Goal: Task Accomplishment & Management: Manage account settings

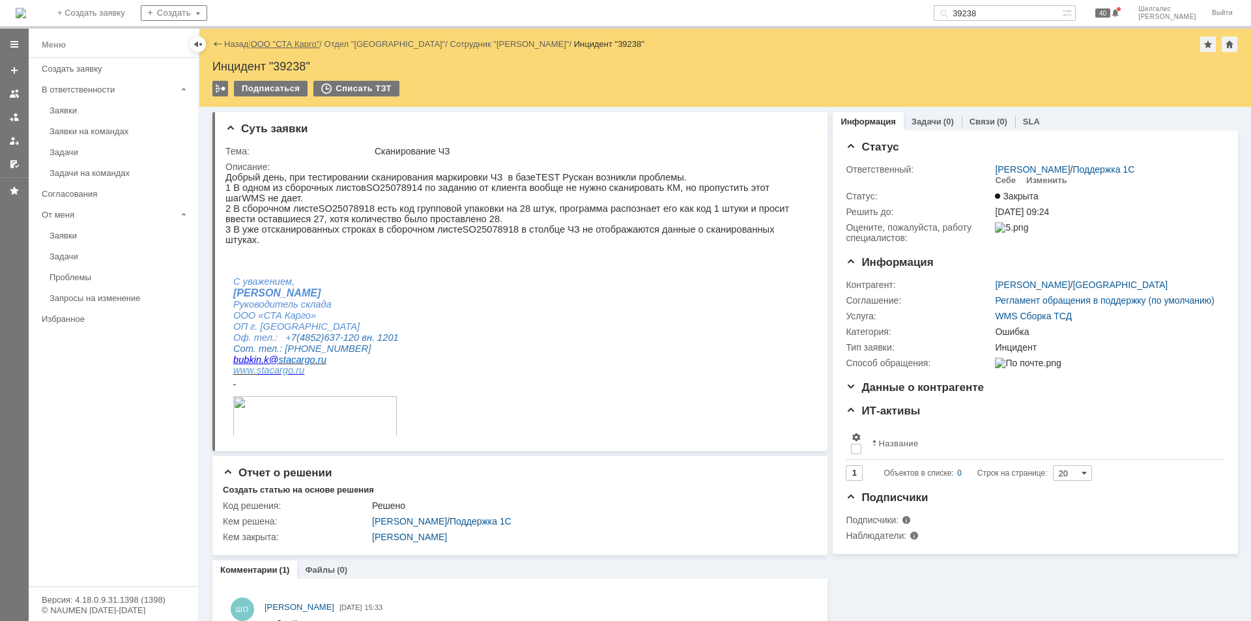
click at [291, 43] on link "ООО "СТА Карго"" at bounding box center [285, 44] width 69 height 10
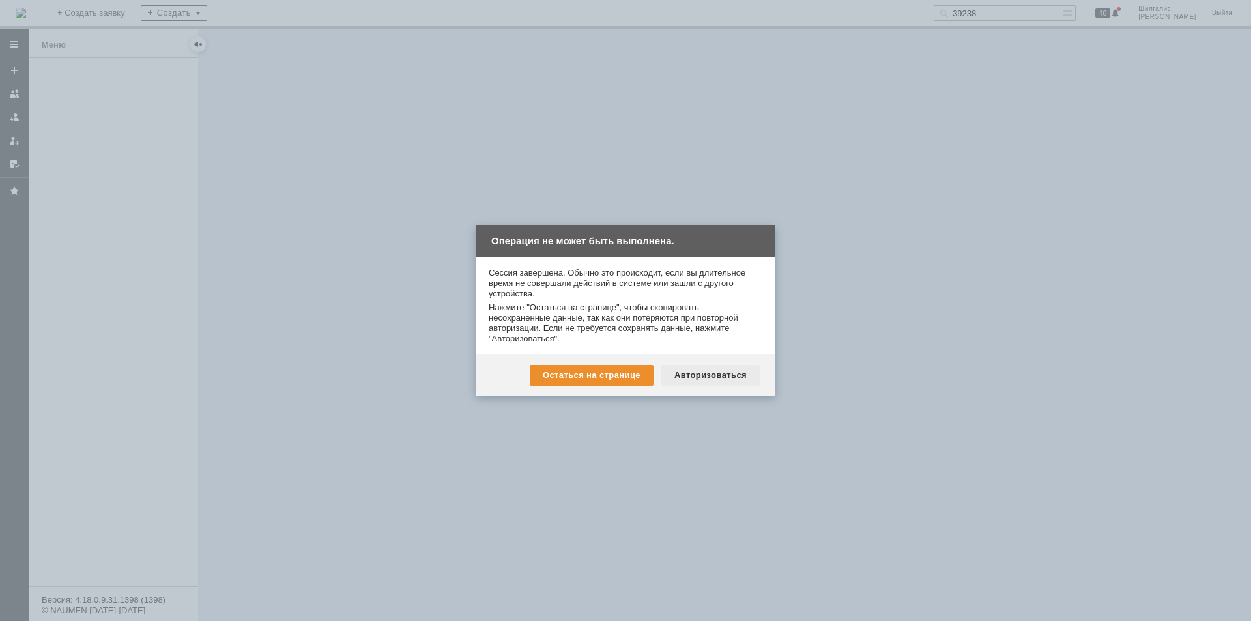
click at [728, 377] on div "Авторизоваться" at bounding box center [710, 375] width 98 height 21
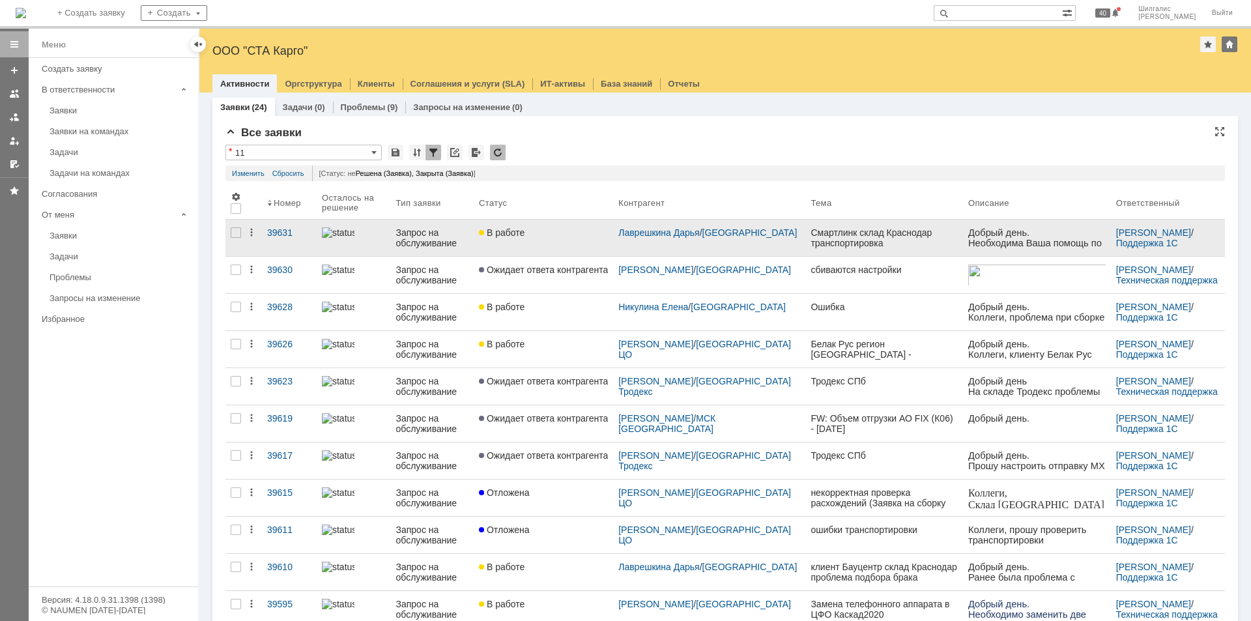
click at [588, 241] on link "В работе" at bounding box center [543, 238] width 139 height 36
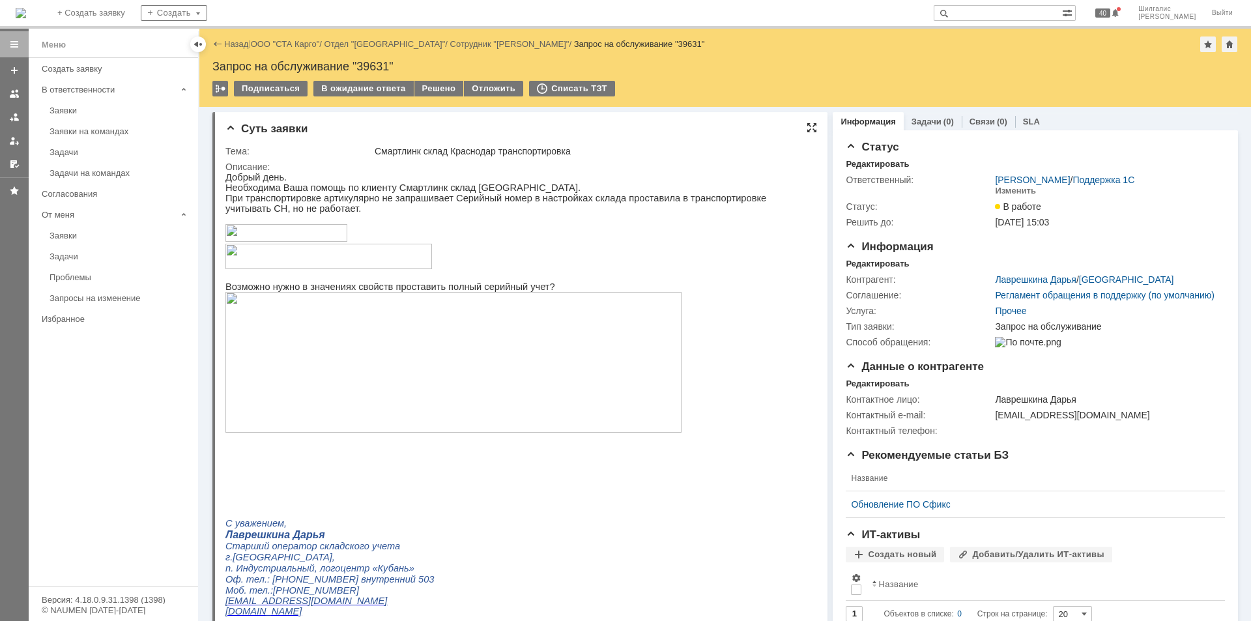
click at [807, 123] on div at bounding box center [812, 127] width 10 height 10
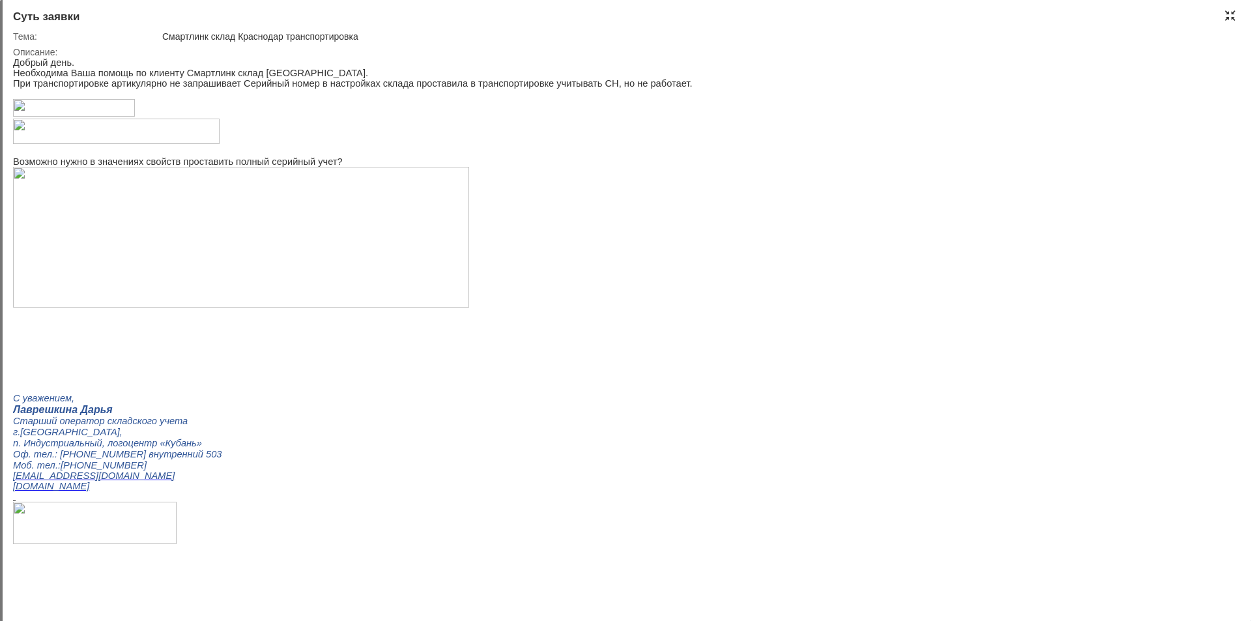
click at [1227, 10] on div at bounding box center [1230, 15] width 10 height 10
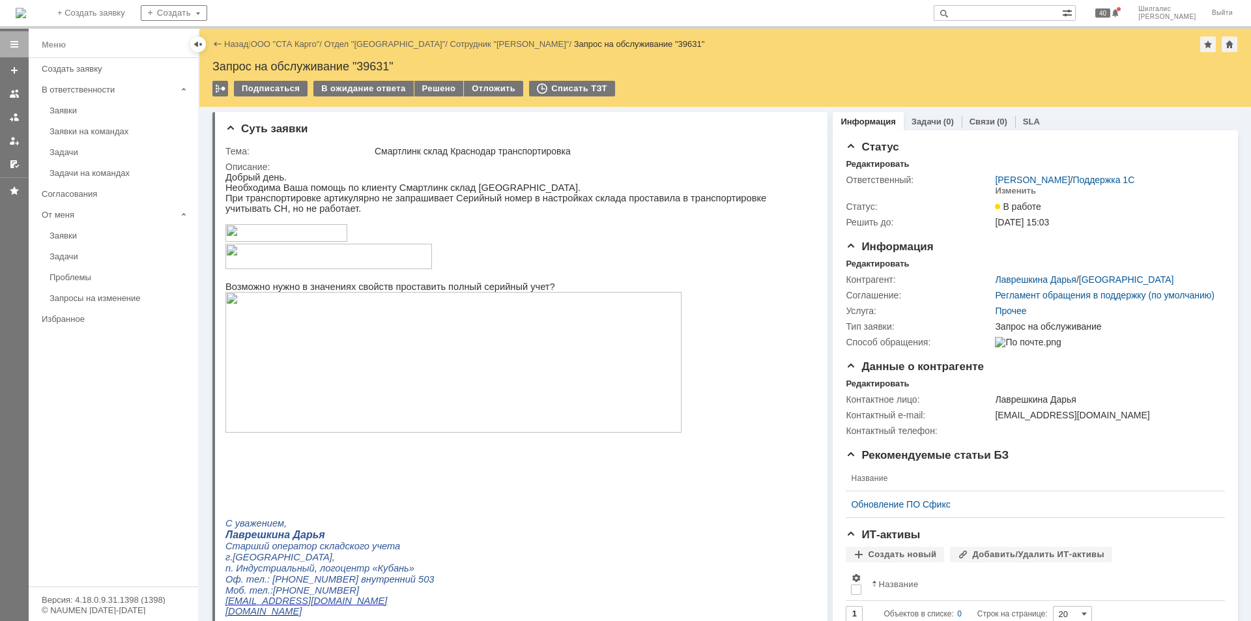
scroll to position [5, 0]
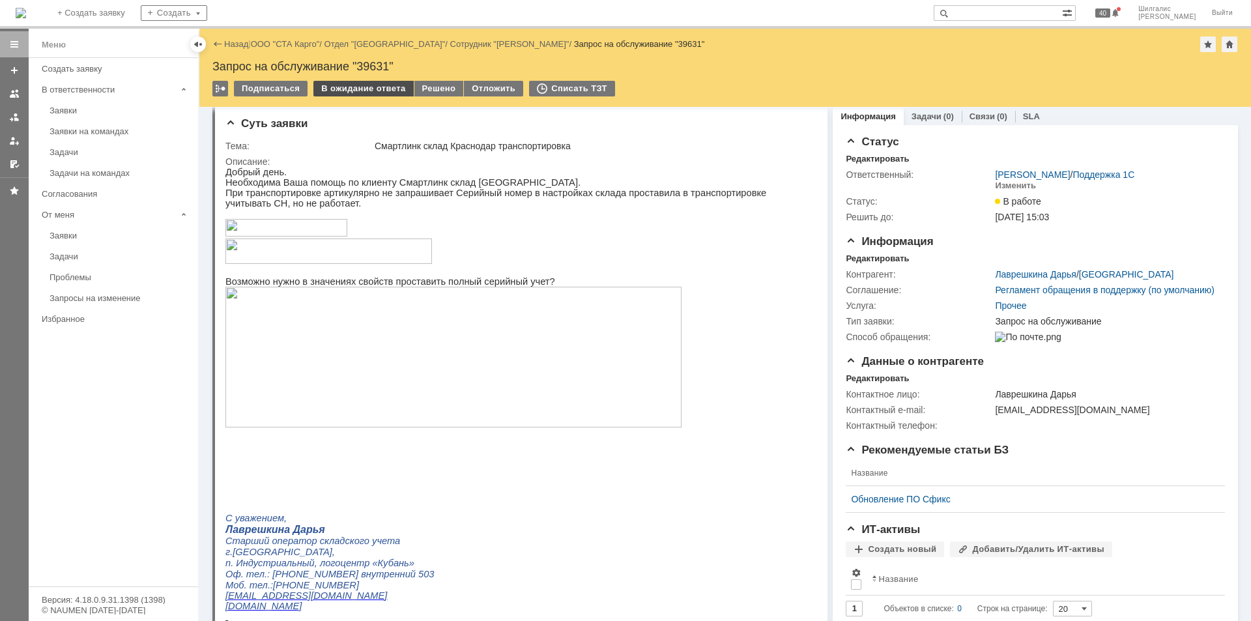
click at [346, 85] on div "В ожидание ответа" at bounding box center [363, 89] width 100 height 16
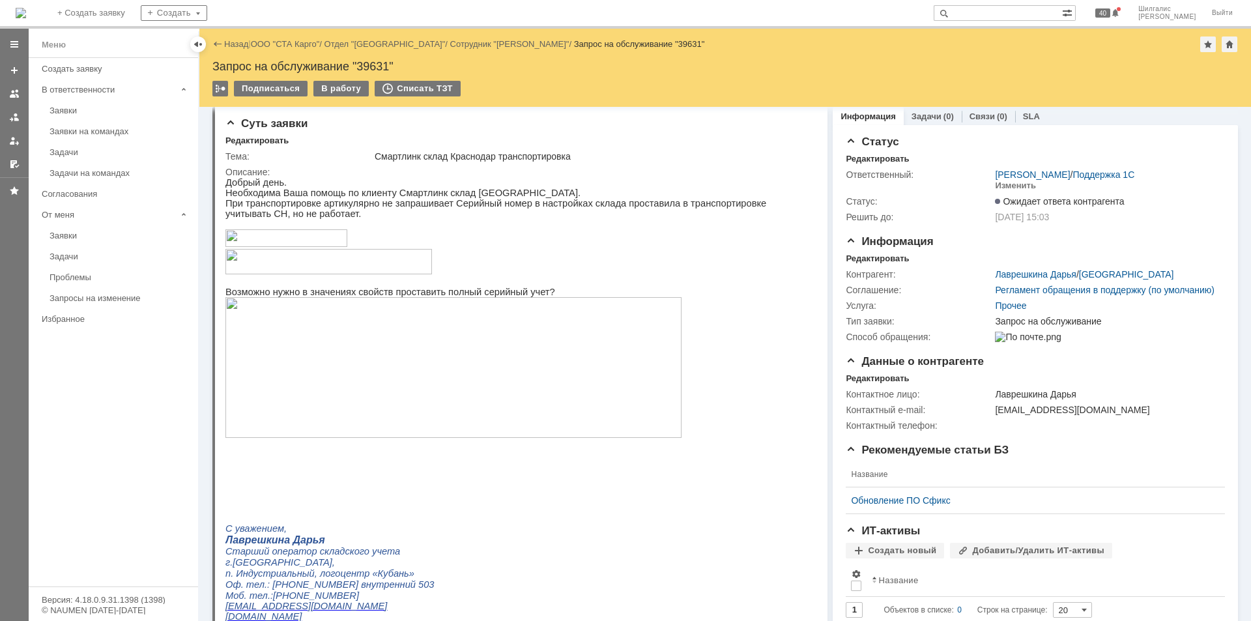
scroll to position [0, 0]
click at [298, 42] on link "ООО "СТА Карго"" at bounding box center [285, 44] width 69 height 10
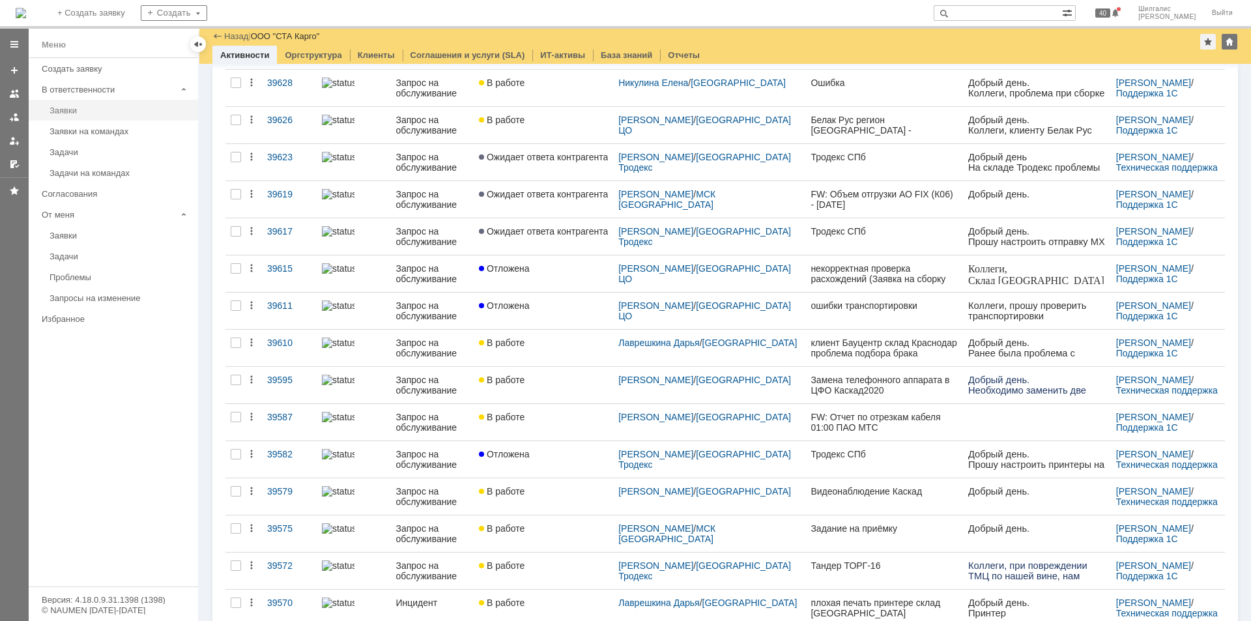
click at [89, 109] on div "Заявки" at bounding box center [120, 111] width 141 height 10
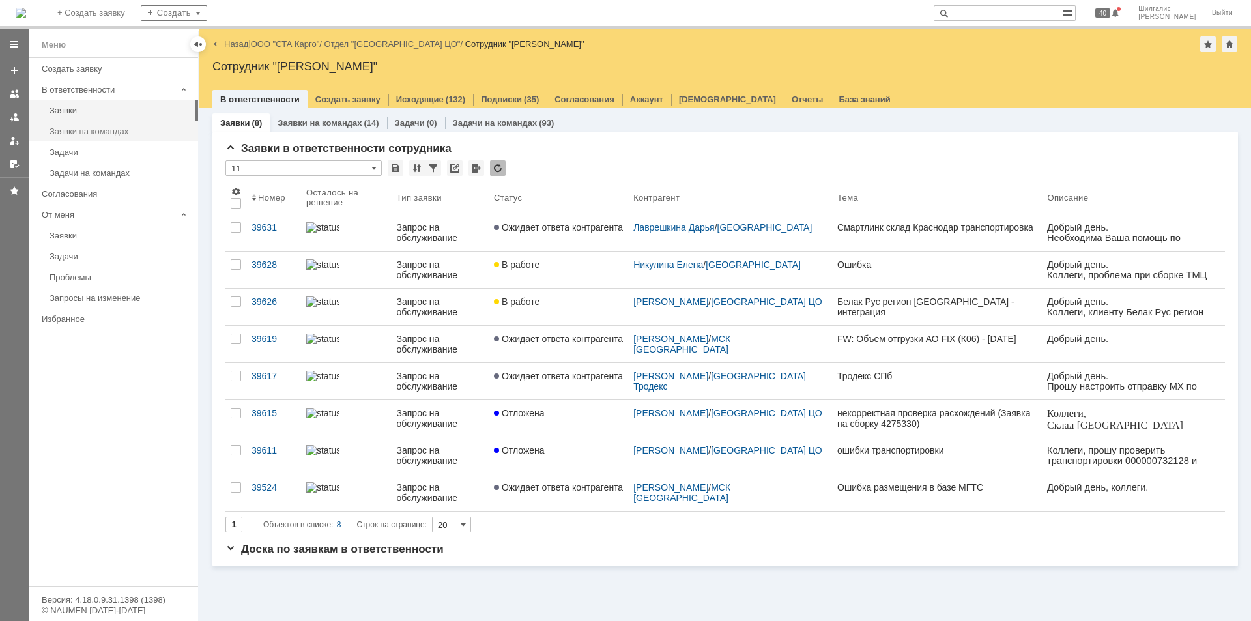
click at [116, 130] on div "Заявки на командах" at bounding box center [120, 131] width 141 height 10
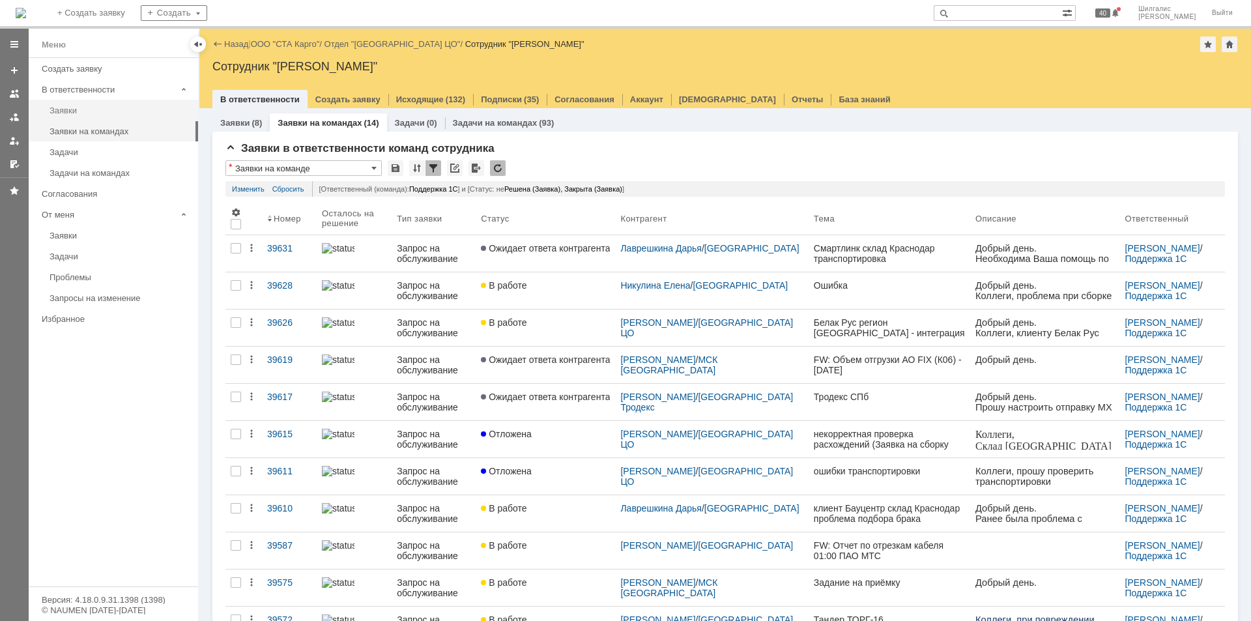
click at [75, 108] on div "Заявки" at bounding box center [120, 111] width 141 height 10
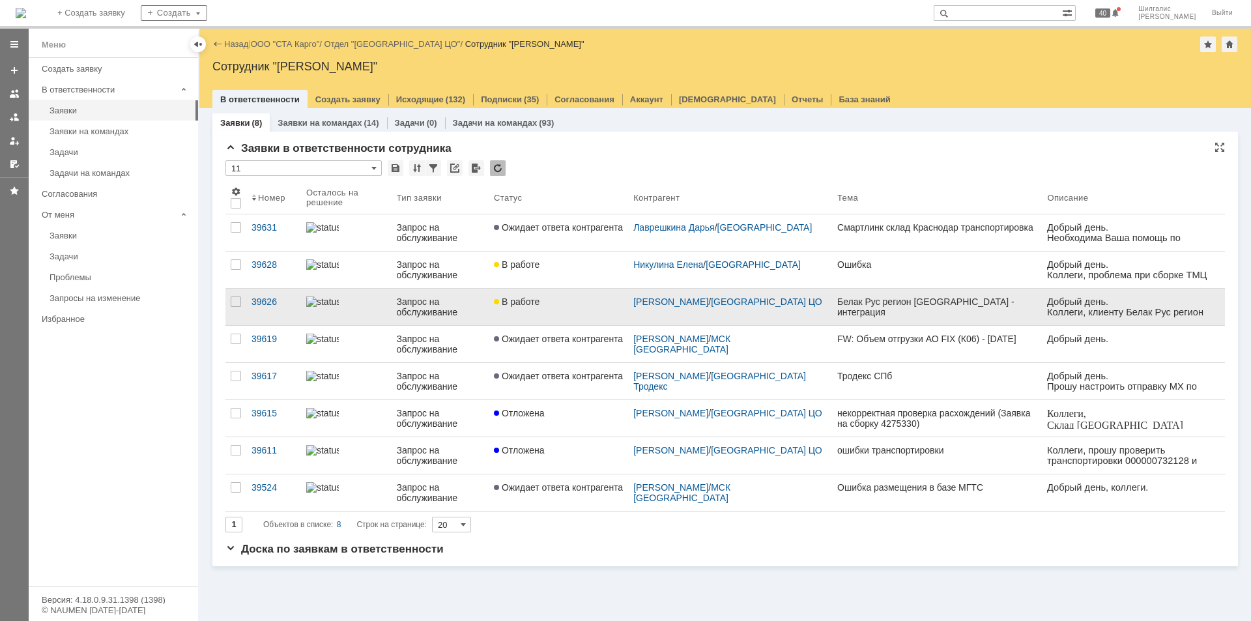
click at [534, 296] on link "В работе" at bounding box center [558, 307] width 139 height 36
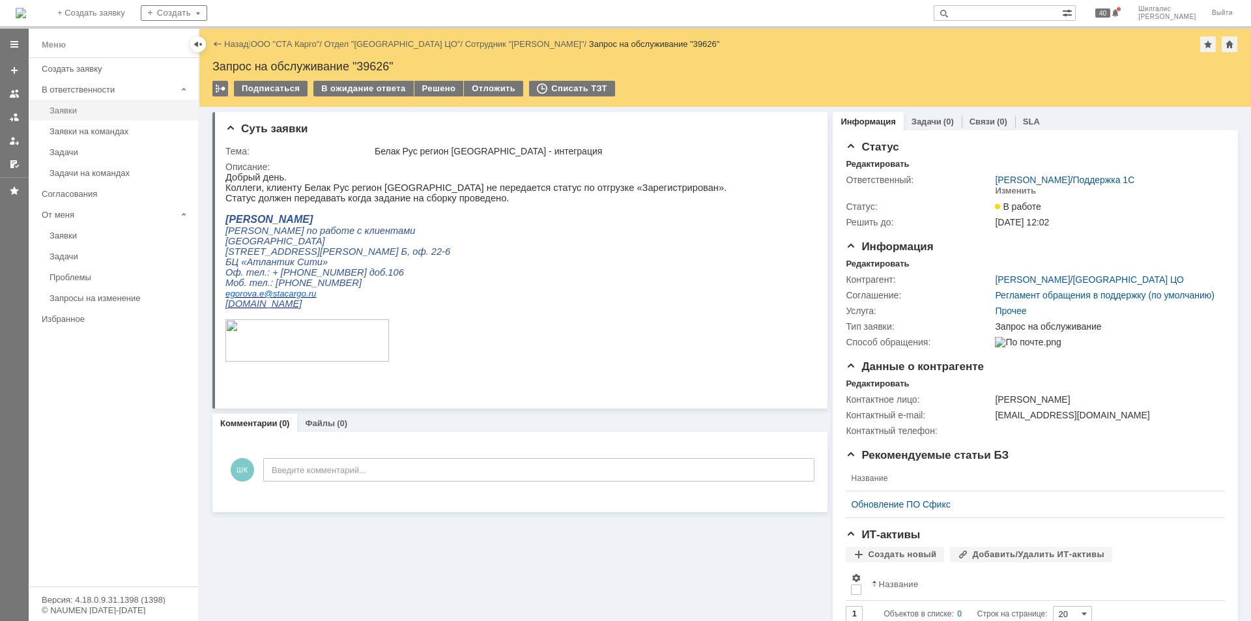
click at [58, 108] on div "Заявки" at bounding box center [120, 111] width 141 height 10
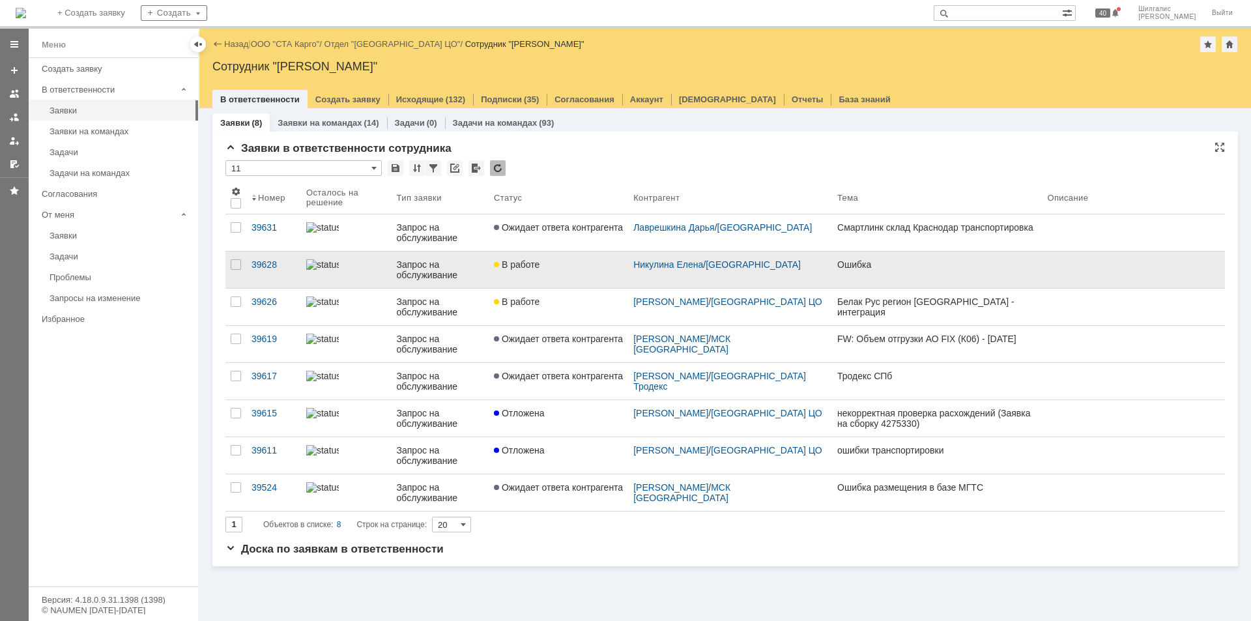
click at [569, 272] on link "В работе" at bounding box center [558, 269] width 139 height 36
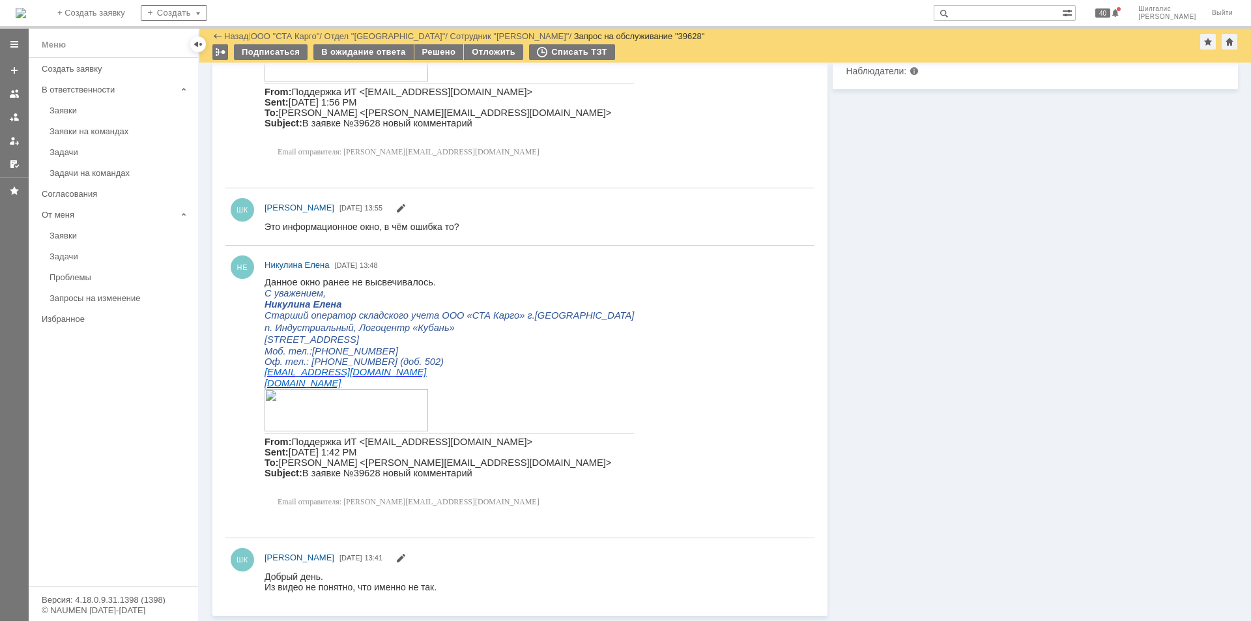
scroll to position [246, 0]
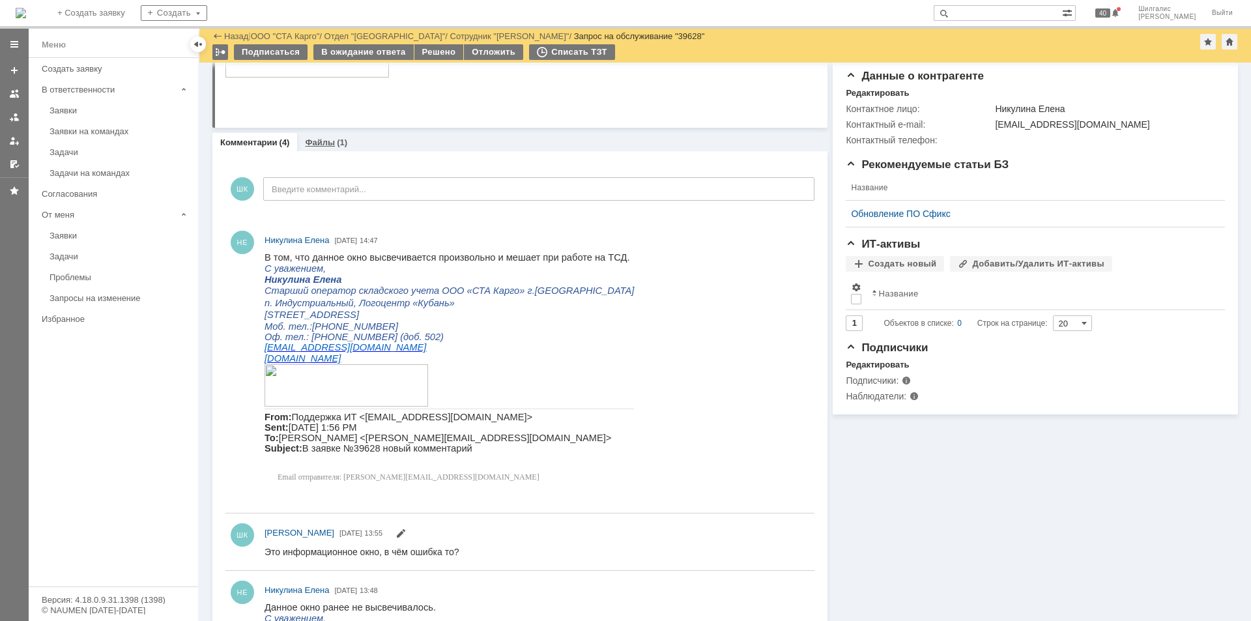
click at [324, 142] on link "Файлы" at bounding box center [320, 142] width 30 height 10
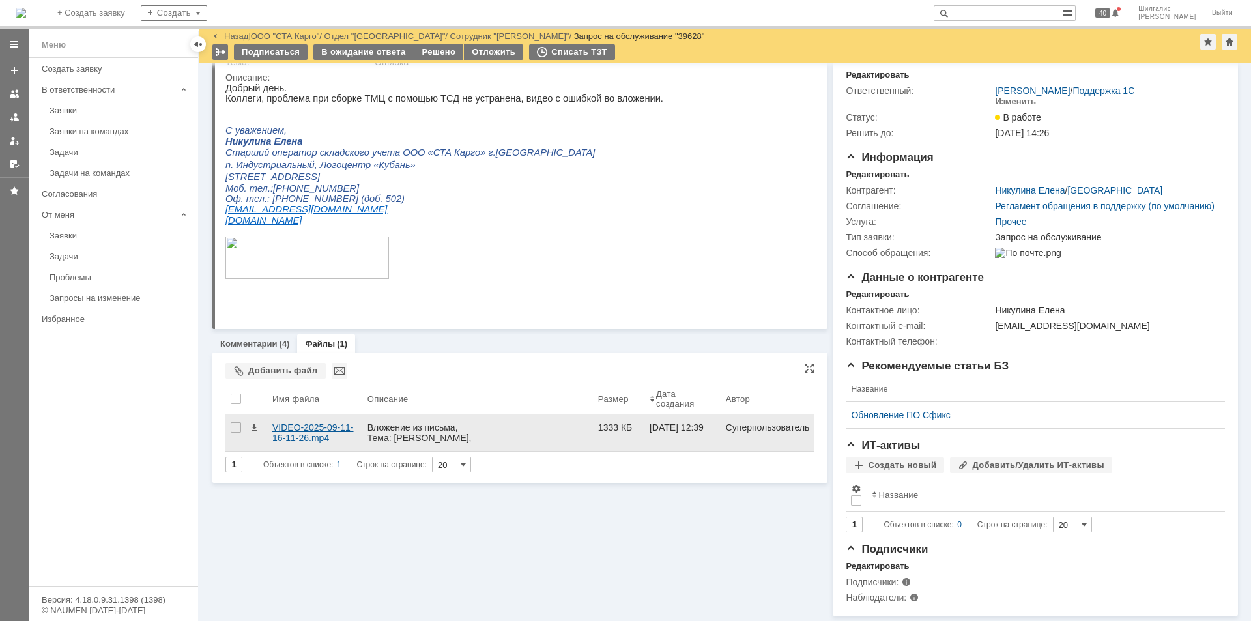
click at [300, 422] on div "VIDEO-2025-09-11-16-11-26.mp4" at bounding box center [314, 432] width 85 height 21
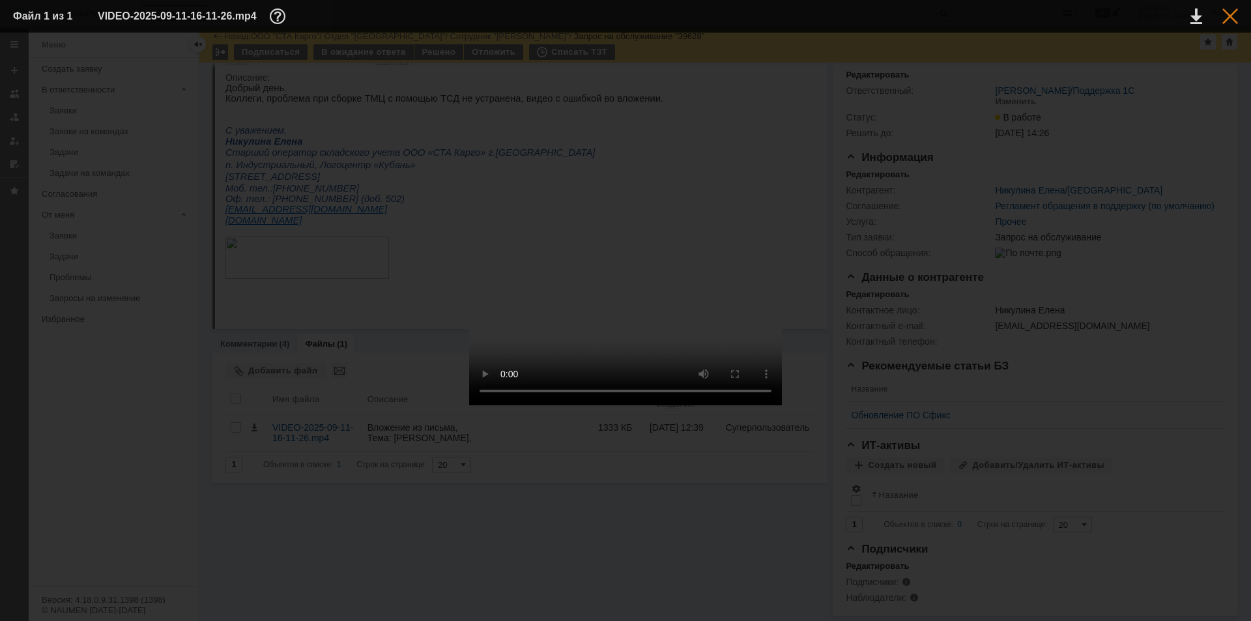
click at [1233, 18] on div at bounding box center [1230, 16] width 16 height 16
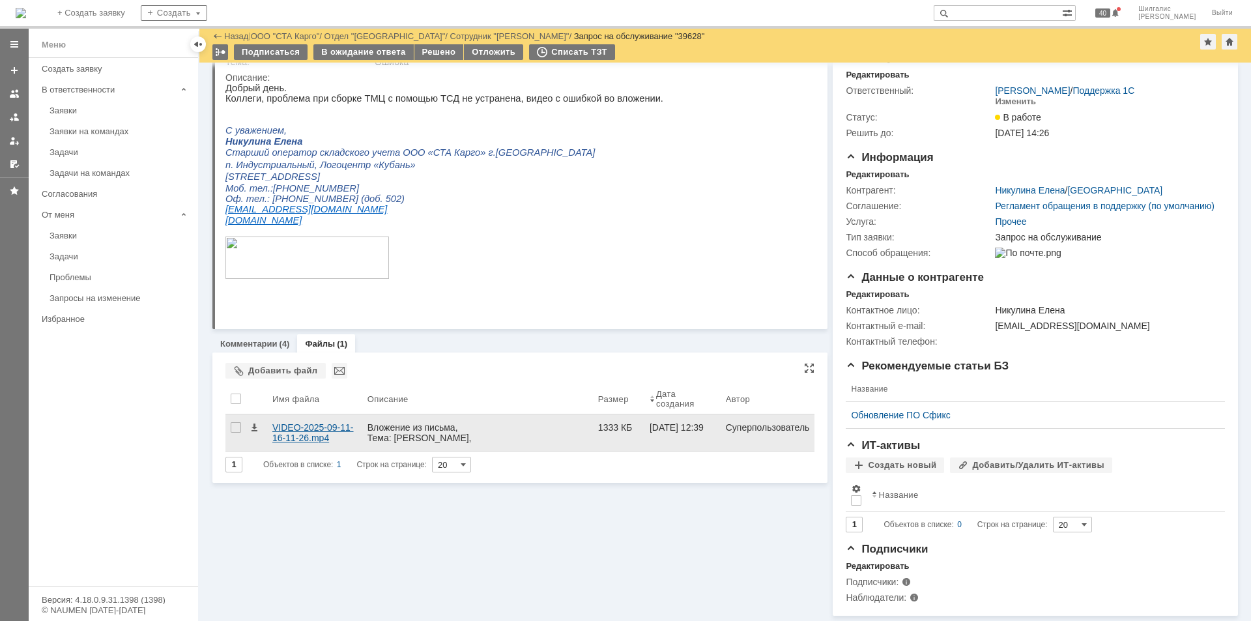
click at [298, 422] on div "VIDEO-2025-09-11-16-11-26.mp4" at bounding box center [314, 432] width 85 height 21
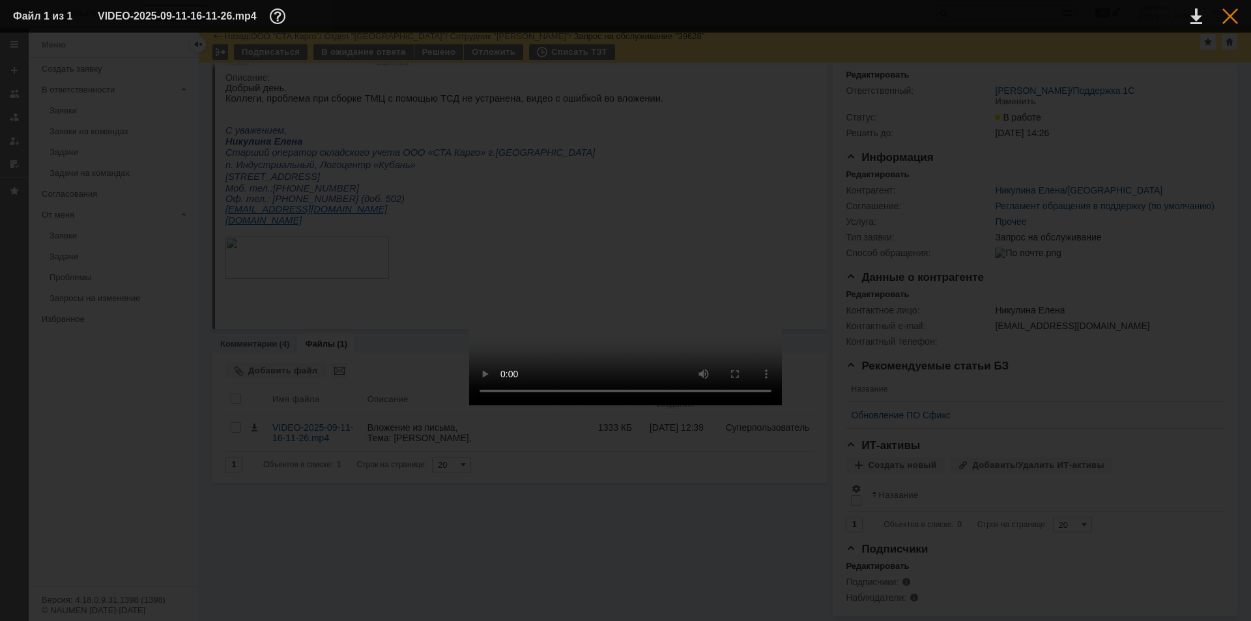
click at [1228, 20] on div at bounding box center [1230, 16] width 16 height 16
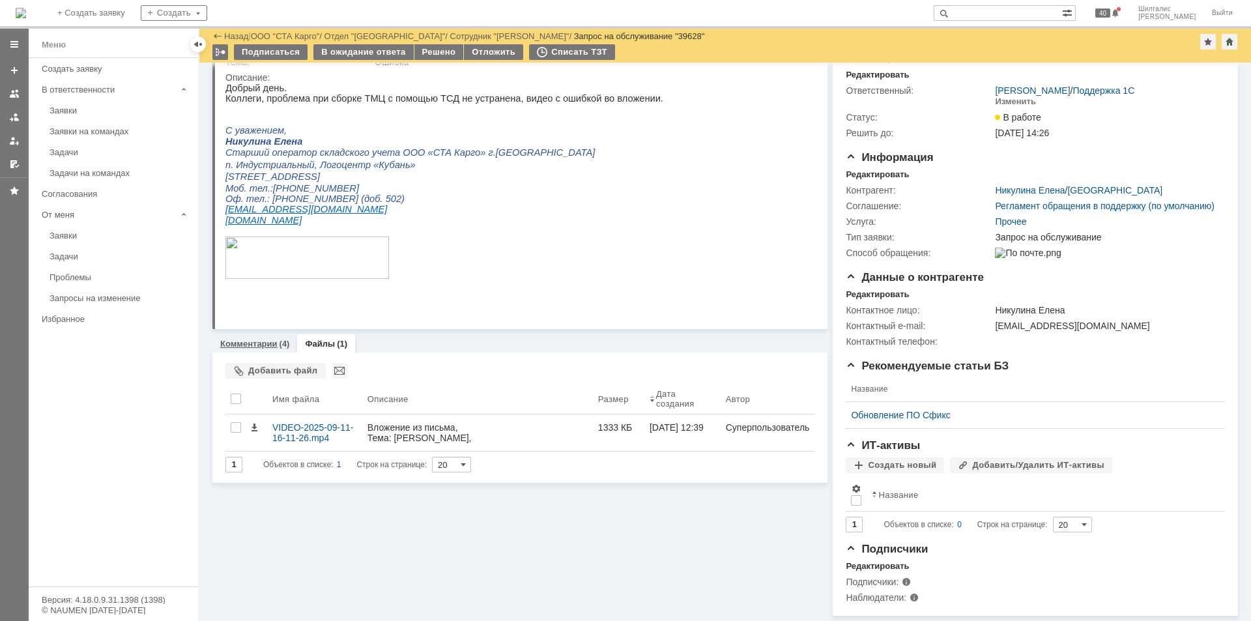
click at [262, 339] on link "Комментарии" at bounding box center [248, 344] width 57 height 10
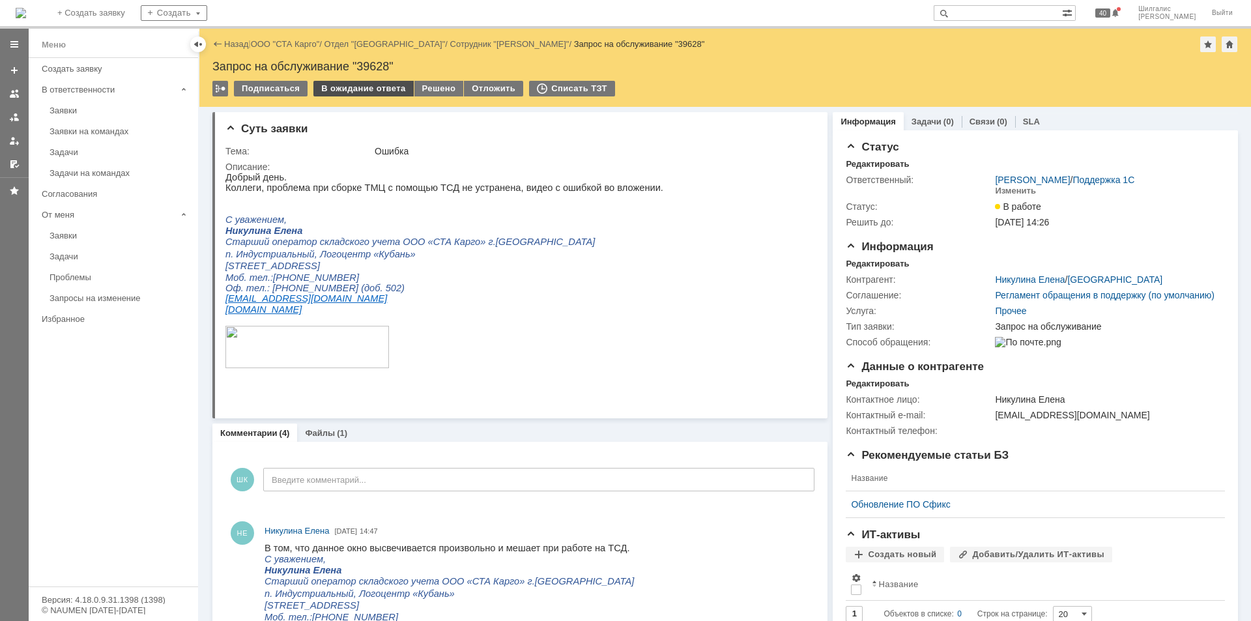
click at [373, 88] on div "В ожидание ответа" at bounding box center [363, 89] width 100 height 16
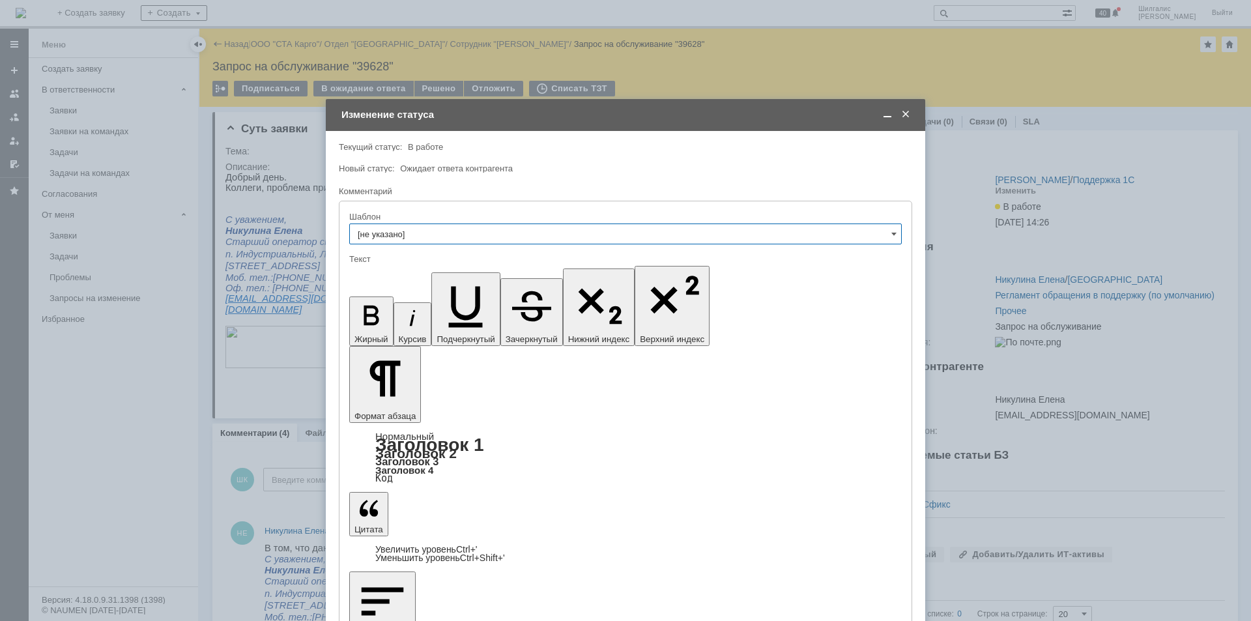
drag, startPoint x: 581, startPoint y: 3668, endPoint x: 650, endPoint y: 3675, distance: 69.4
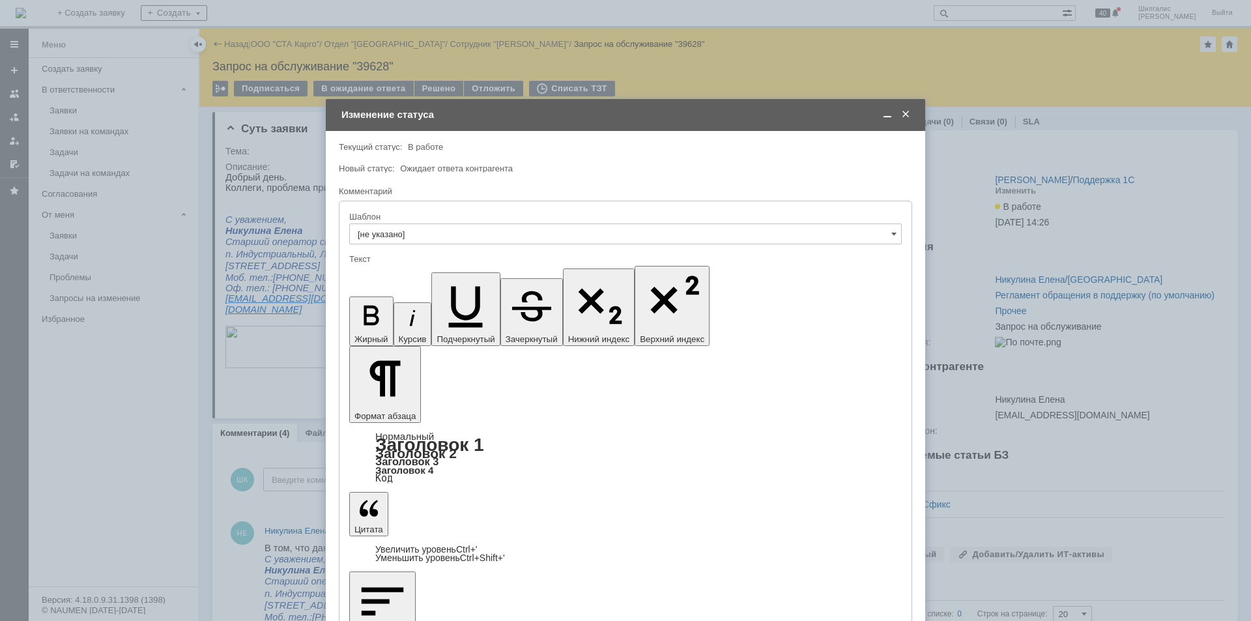
click at [882, 115] on span at bounding box center [887, 115] width 13 height 12
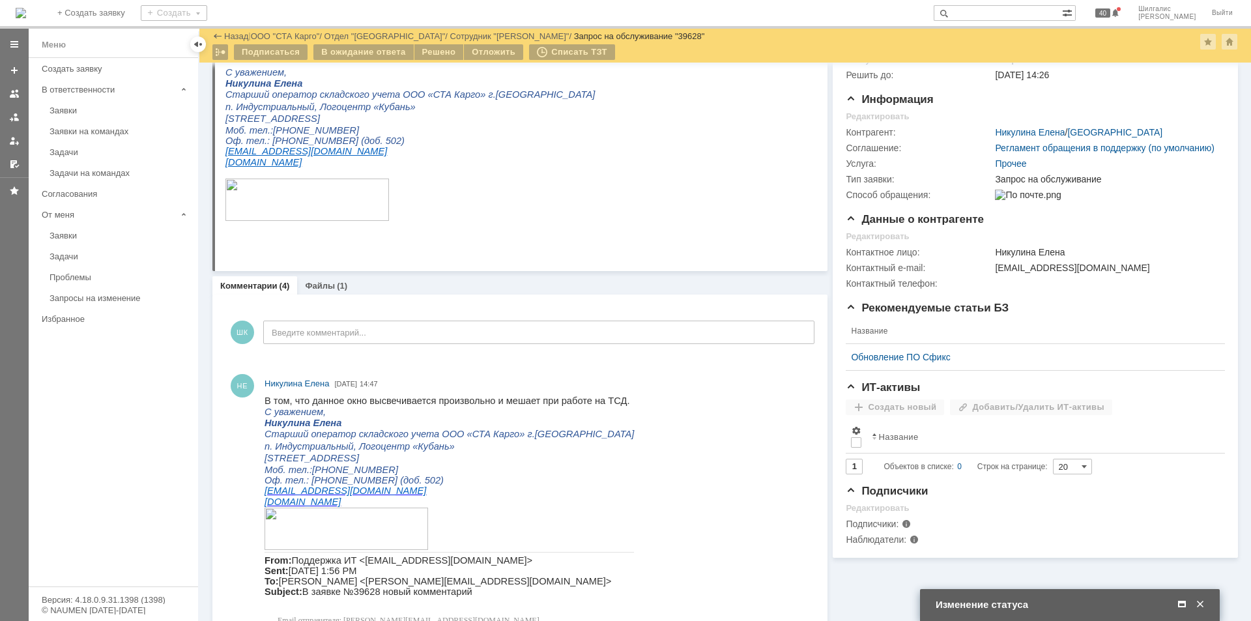
drag, startPoint x: 876, startPoint y: 386, endPoint x: 847, endPoint y: 528, distance: 144.4
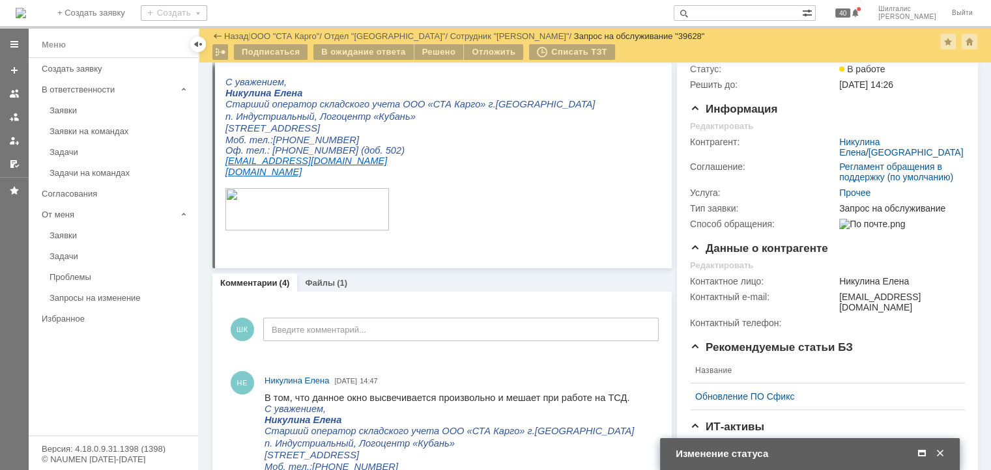
scroll to position [0, 0]
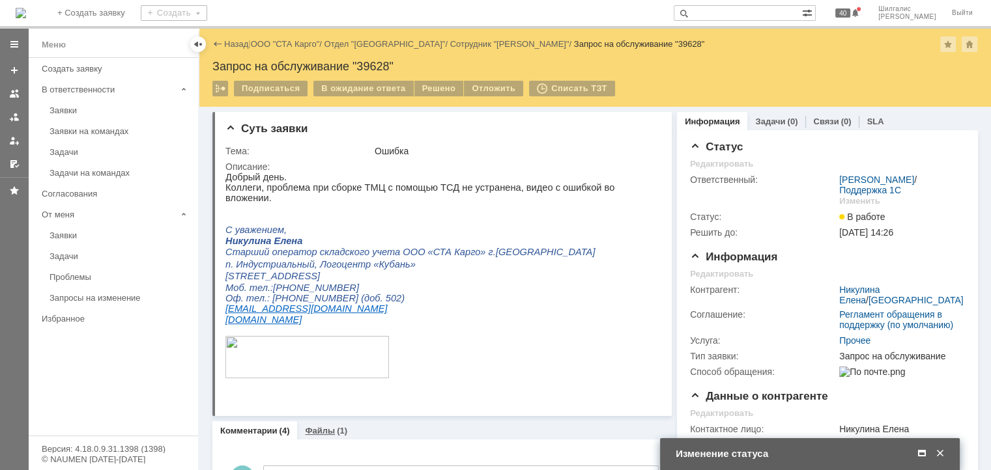
click at [322, 428] on link "Файлы" at bounding box center [320, 431] width 30 height 10
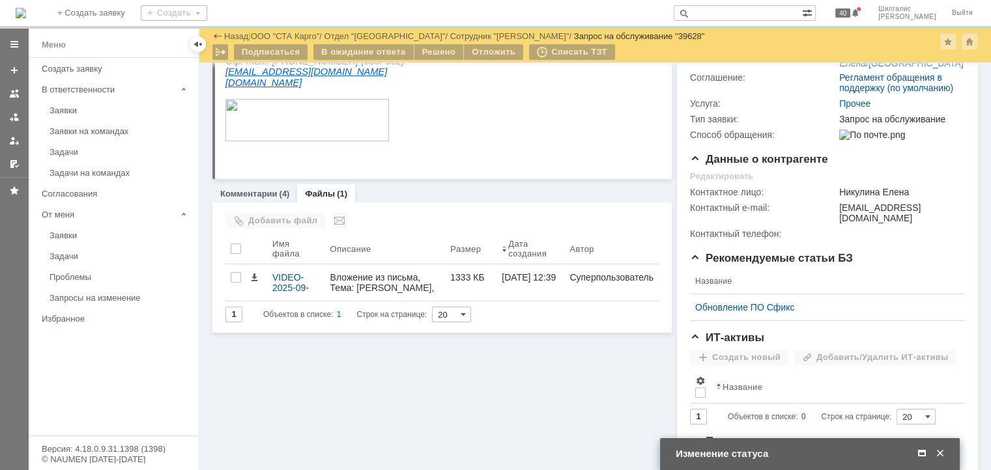
scroll to position [195, 0]
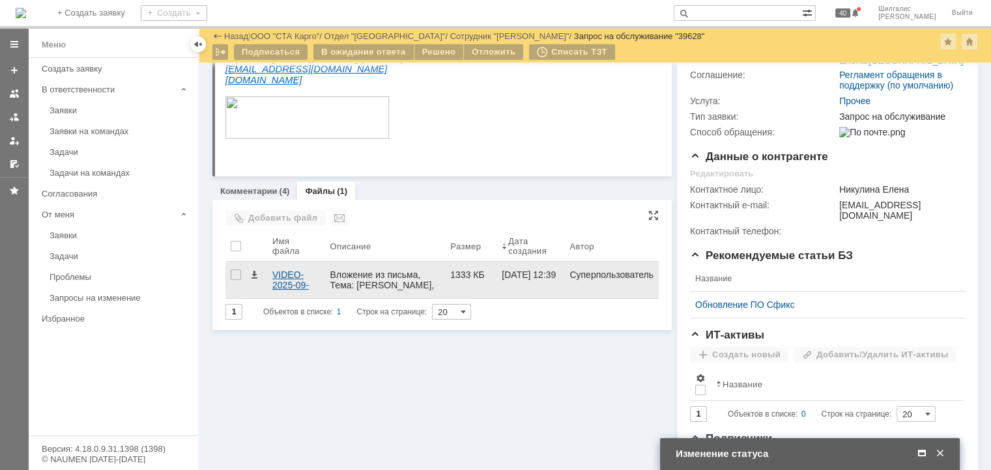
click at [289, 280] on div "VIDEO-2025-09-11-16-11-26.mp4" at bounding box center [296, 280] width 48 height 21
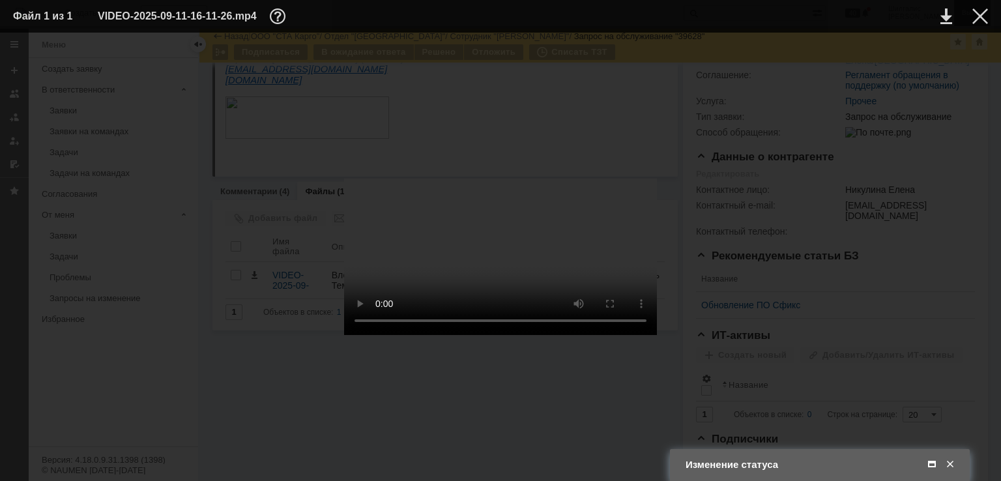
drag, startPoint x: 975, startPoint y: 12, endPoint x: 969, endPoint y: 18, distance: 8.8
click at [975, 12] on div at bounding box center [980, 16] width 16 height 16
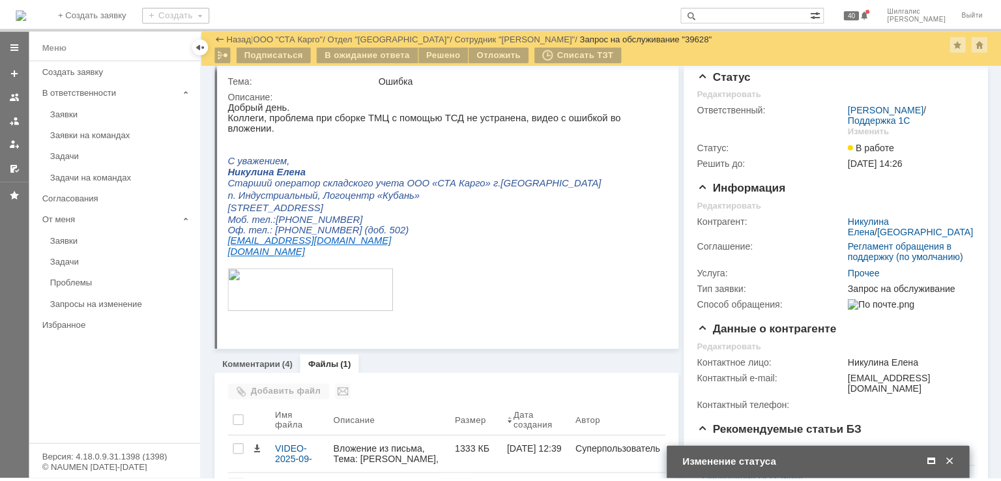
scroll to position [0, 0]
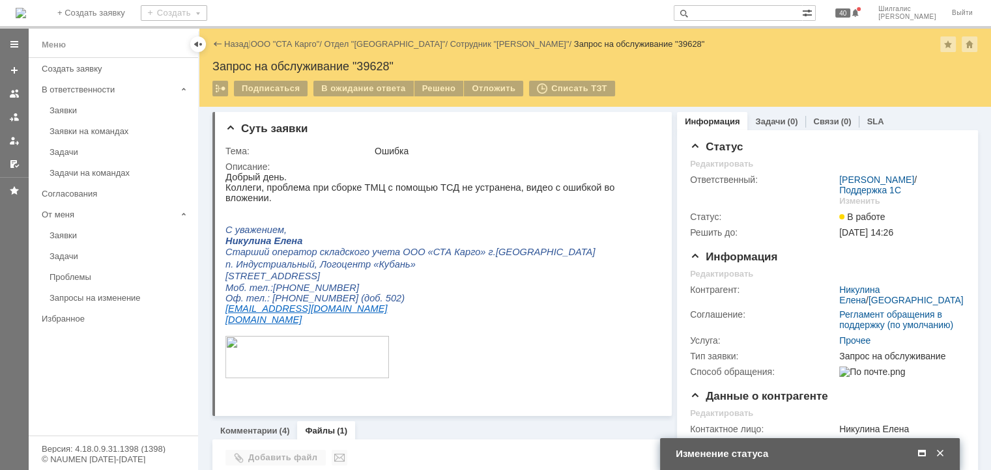
click at [922, 457] on span at bounding box center [921, 454] width 13 height 12
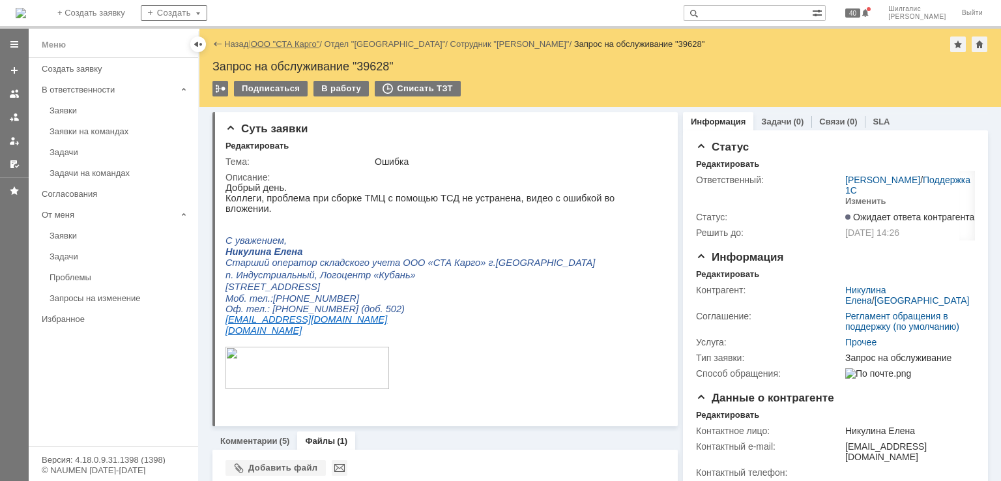
click at [282, 47] on link "ООО "СТА Карго"" at bounding box center [285, 44] width 69 height 10
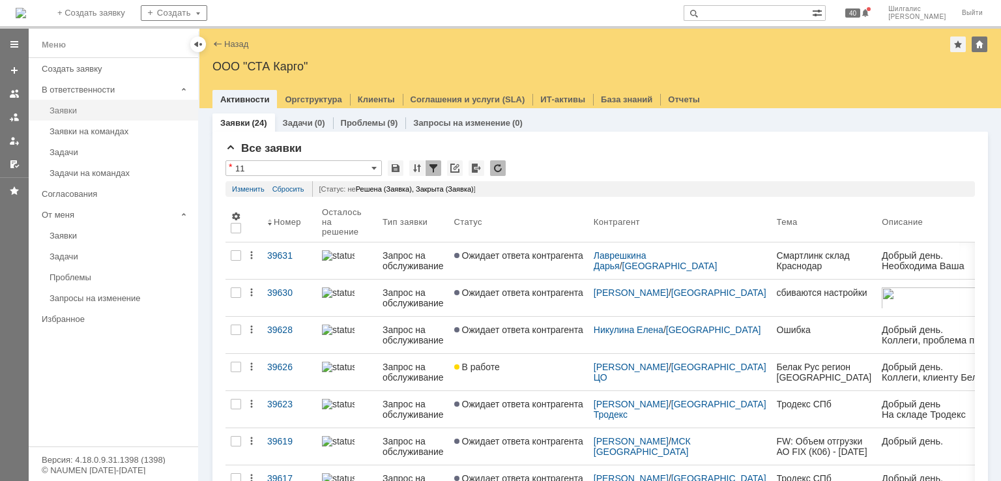
click at [81, 110] on div "Заявки" at bounding box center [120, 111] width 141 height 10
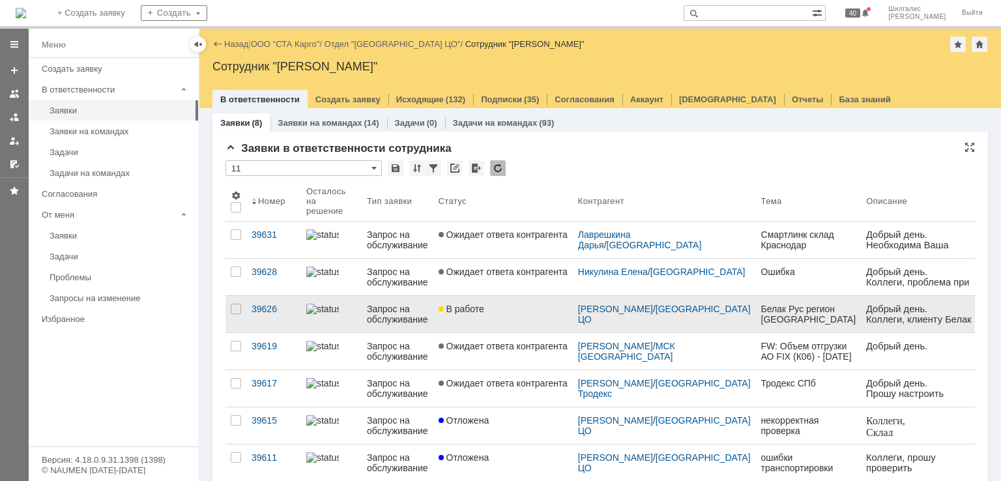
click at [521, 316] on link "В работе" at bounding box center [502, 314] width 139 height 36
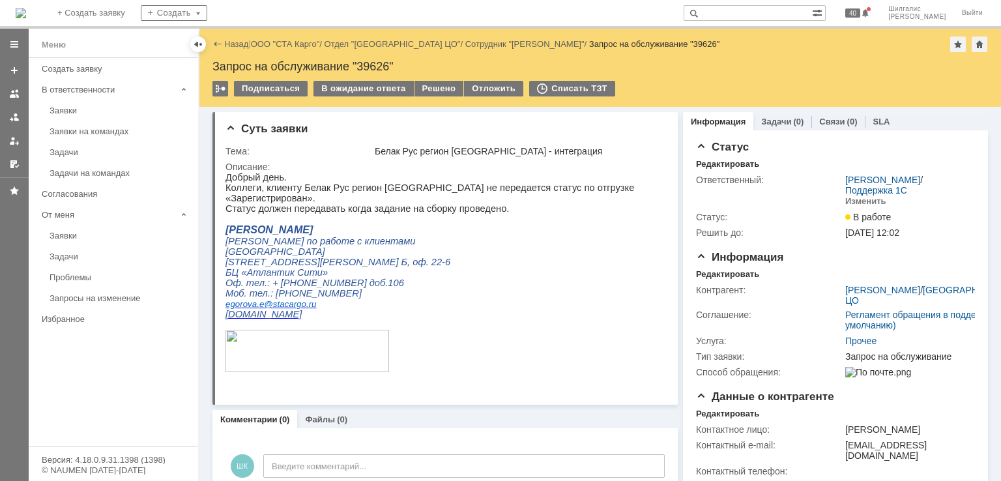
click at [286, 45] on link "ООО "СТА Карго"" at bounding box center [285, 44] width 69 height 10
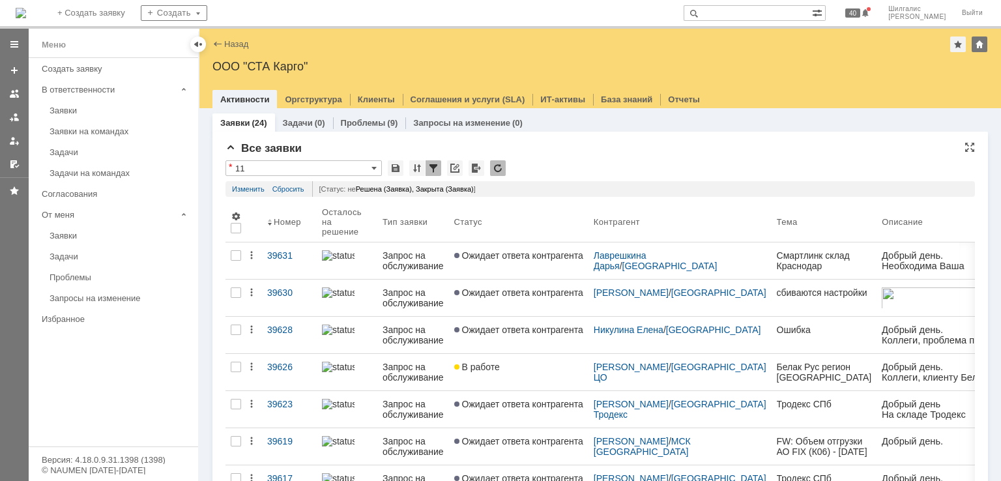
click at [573, 166] on div "* 11" at bounding box center [599, 168] width 749 height 17
click at [943, 126] on div "Заявки (24) Задачи (0) Проблемы (9) Запросы на изменение (0)" at bounding box center [599, 122] width 775 height 18
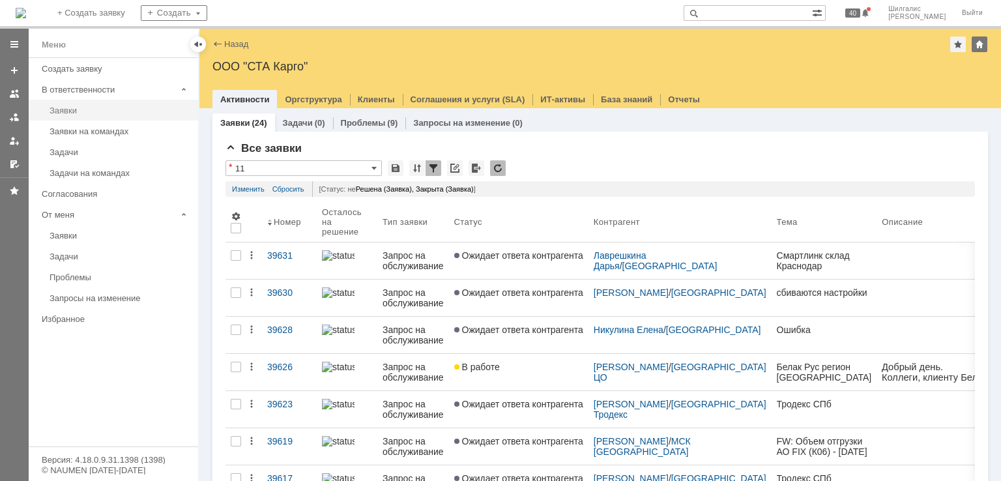
click at [91, 106] on div "Заявки" at bounding box center [120, 111] width 141 height 10
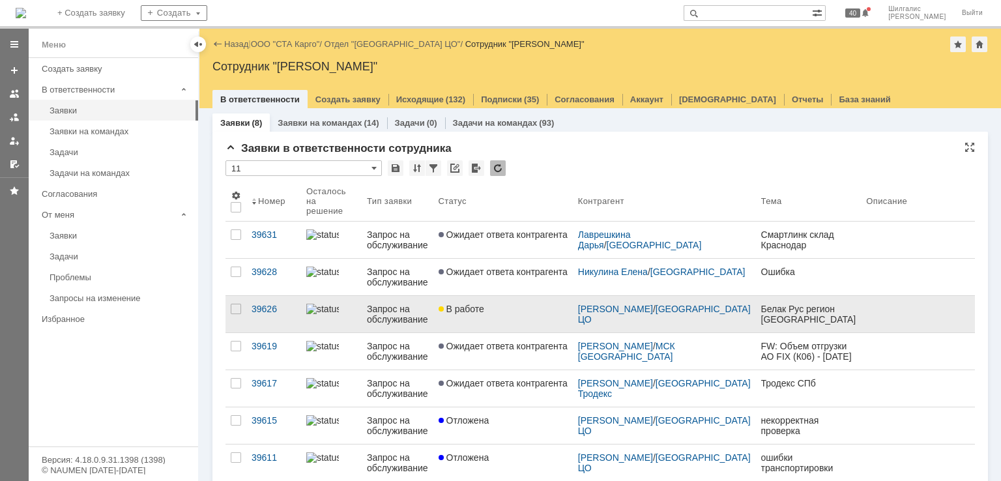
click at [515, 304] on div "В работе" at bounding box center [502, 309] width 129 height 10
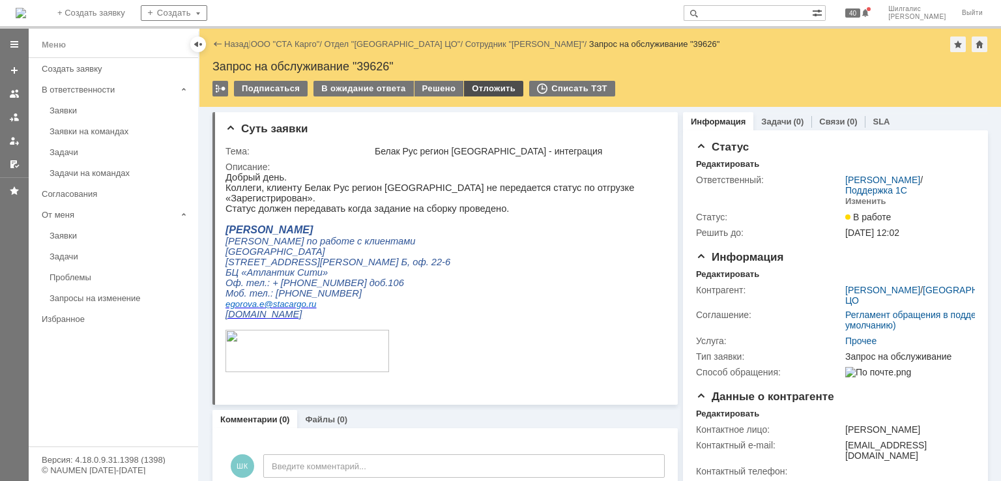
click at [479, 91] on div "Отложить" at bounding box center [493, 89] width 59 height 16
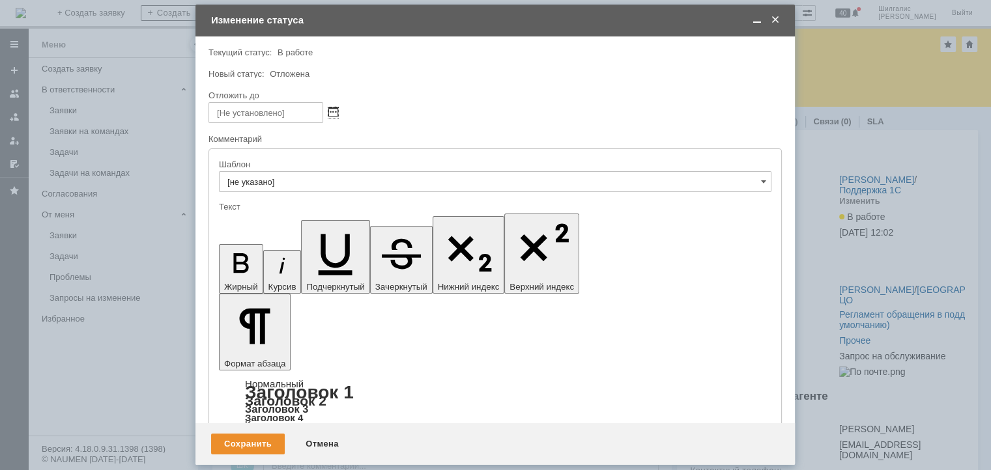
click at [331, 112] on span at bounding box center [333, 113] width 10 height 10
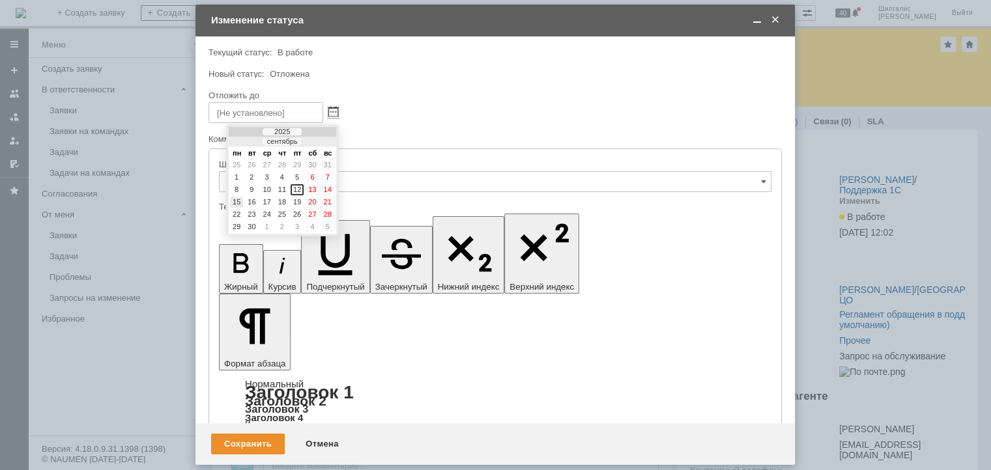
click at [235, 202] on div "15" at bounding box center [236, 202] width 13 height 11
type input "15.09.2025 18:22"
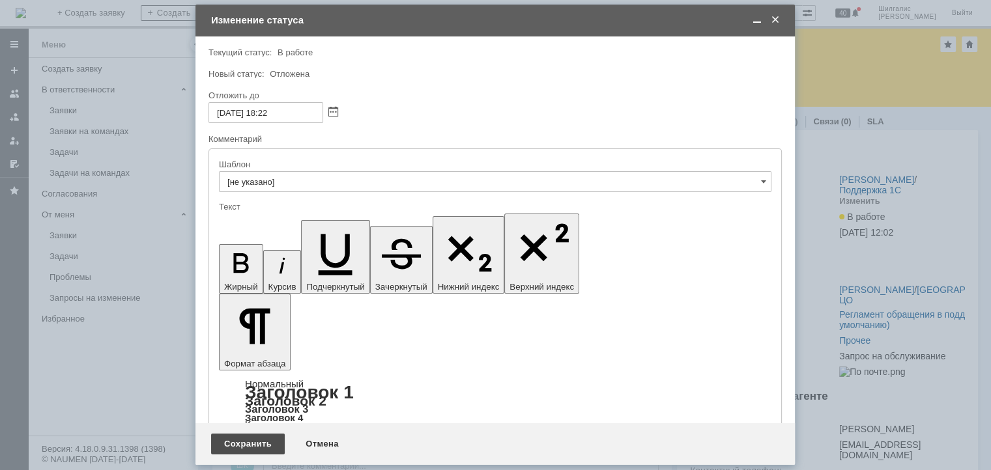
click at [250, 442] on div "Сохранить" at bounding box center [248, 444] width 74 height 21
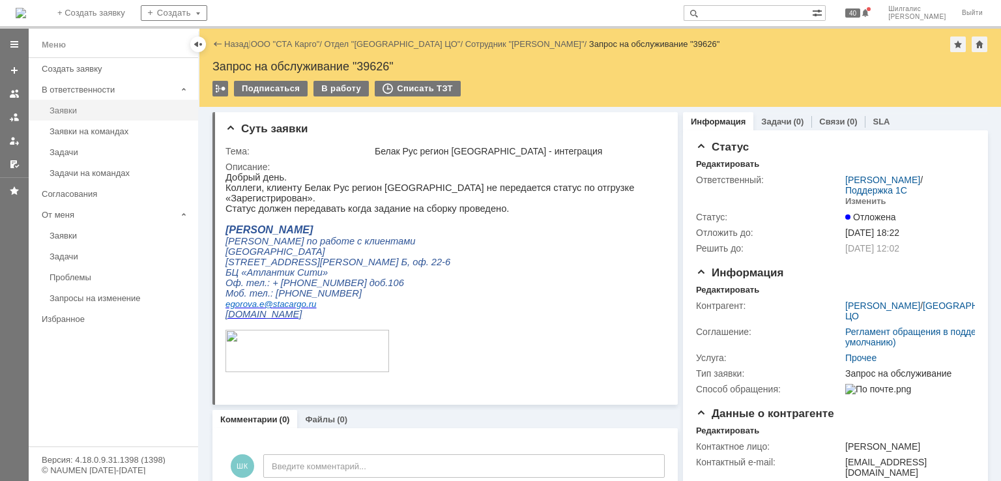
click at [84, 112] on div "Заявки" at bounding box center [120, 111] width 141 height 10
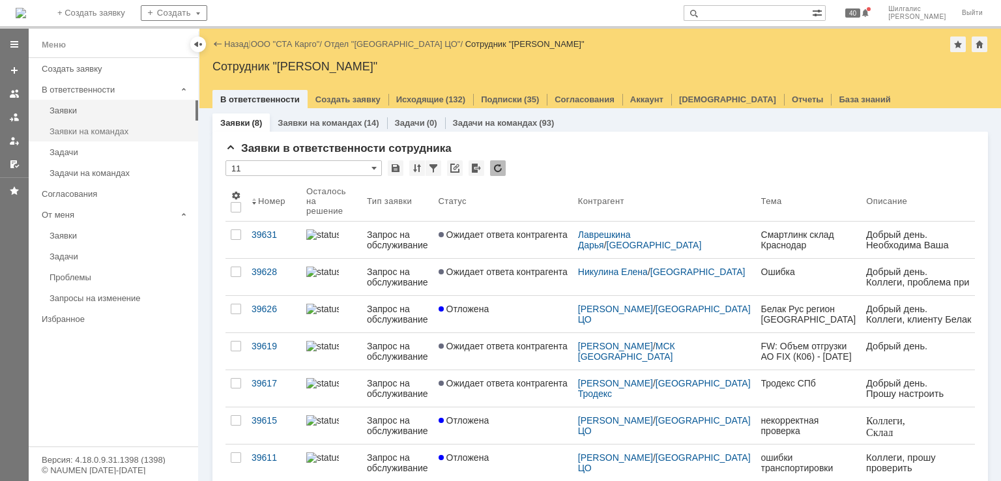
click at [104, 136] on link "Заявки на командах" at bounding box center [119, 131] width 151 height 20
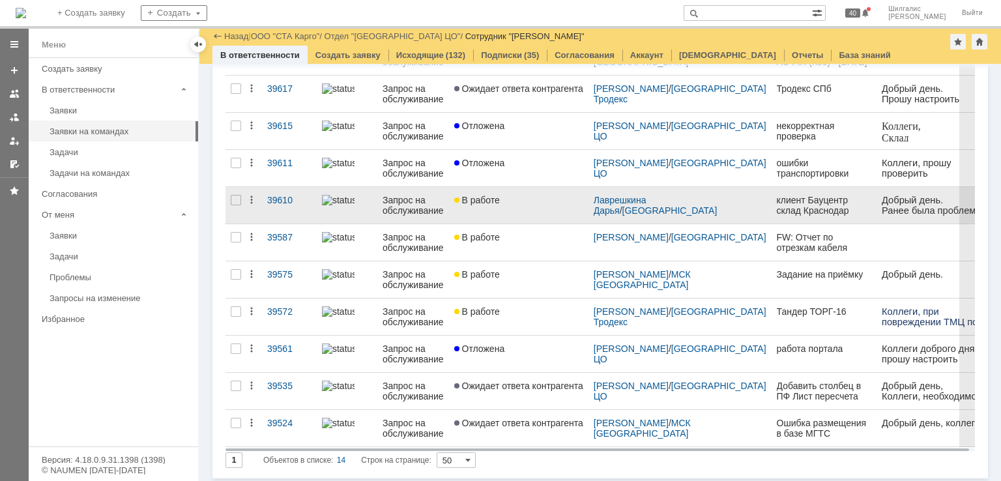
click at [500, 199] on span "В работе" at bounding box center [477, 200] width 46 height 10
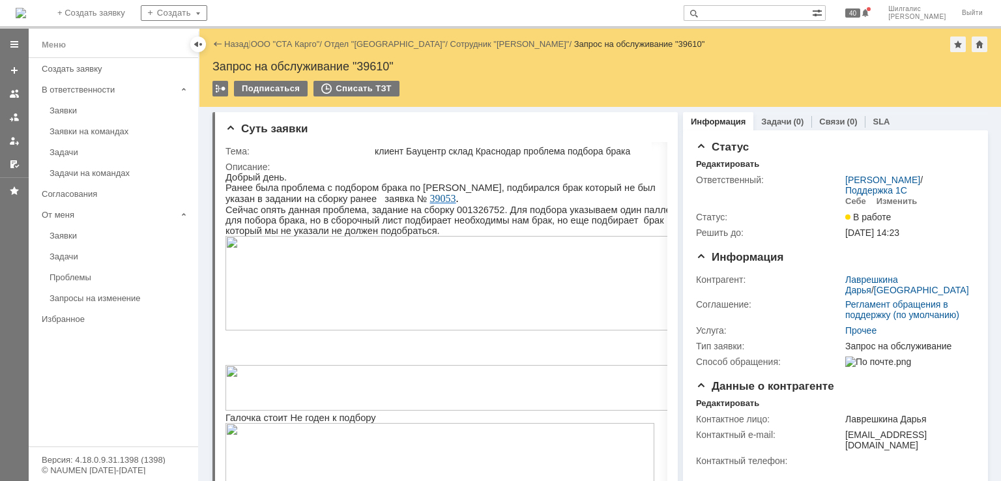
drag, startPoint x: 797, startPoint y: 349, endPoint x: 629, endPoint y: 68, distance: 327.8
